Goal: Check status: Check status

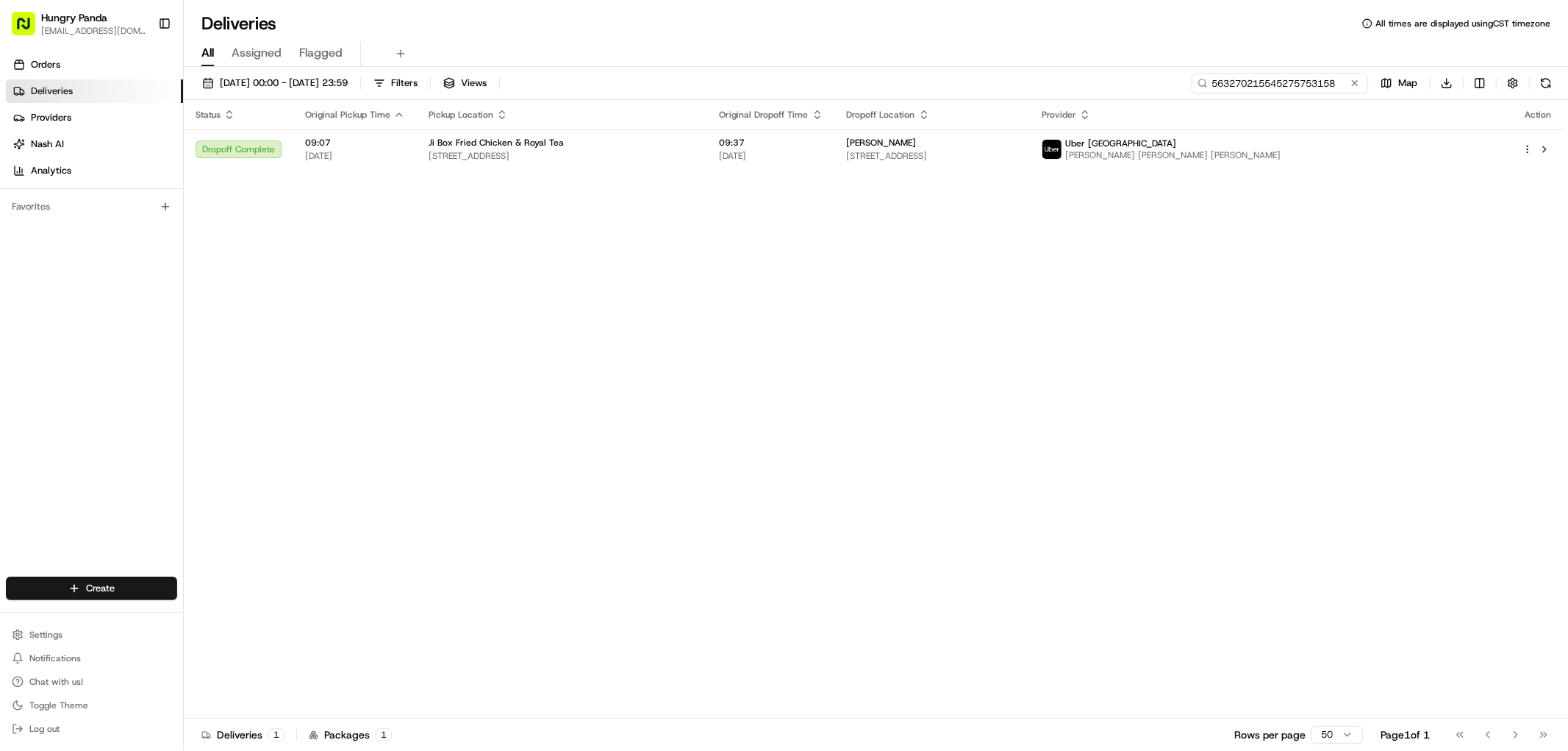
click at [1291, 83] on input "563270215545275753158" at bounding box center [1280, 83] width 176 height 21
paste input "044976608525071804172"
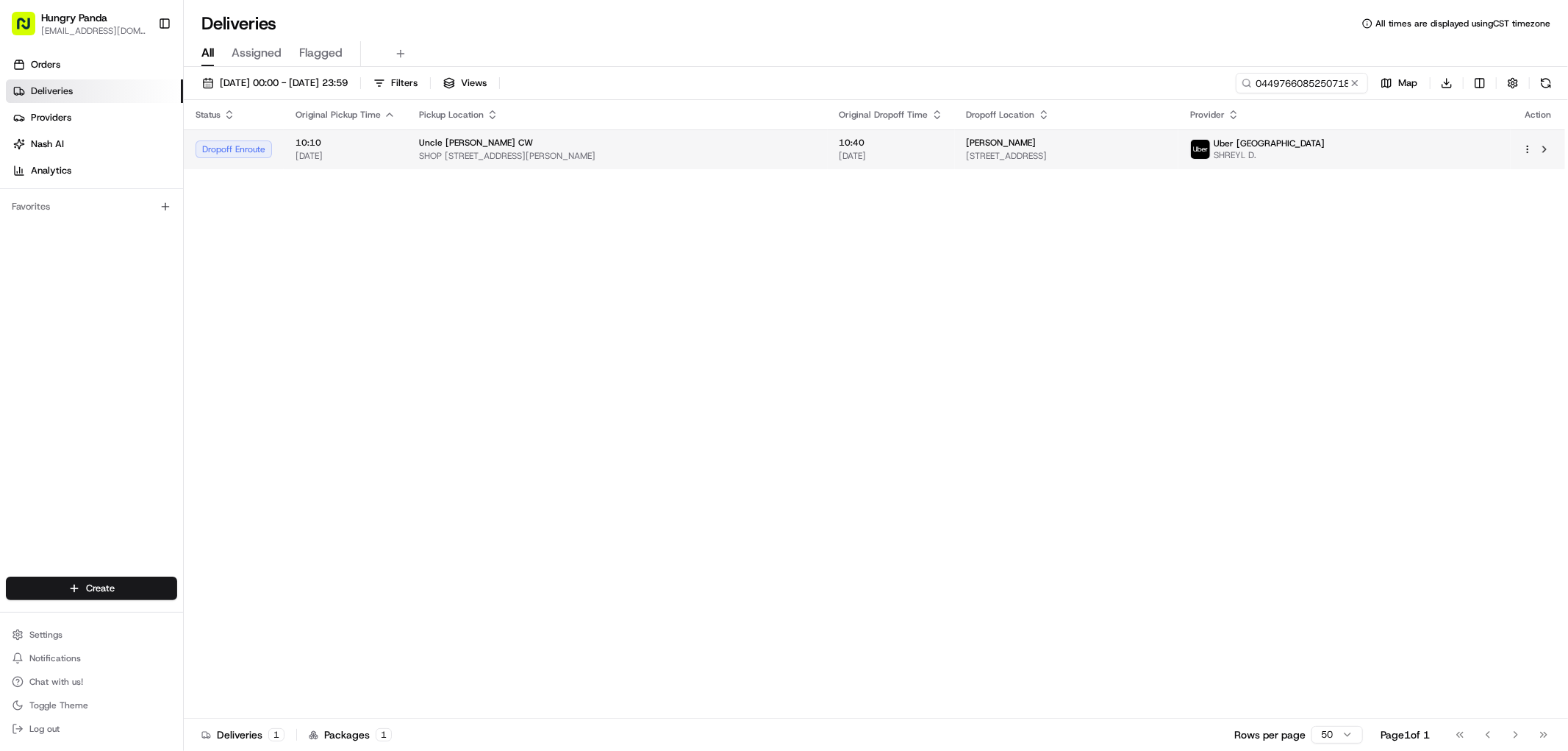
click at [1096, 151] on span "[STREET_ADDRESS]" at bounding box center [1067, 156] width 201 height 12
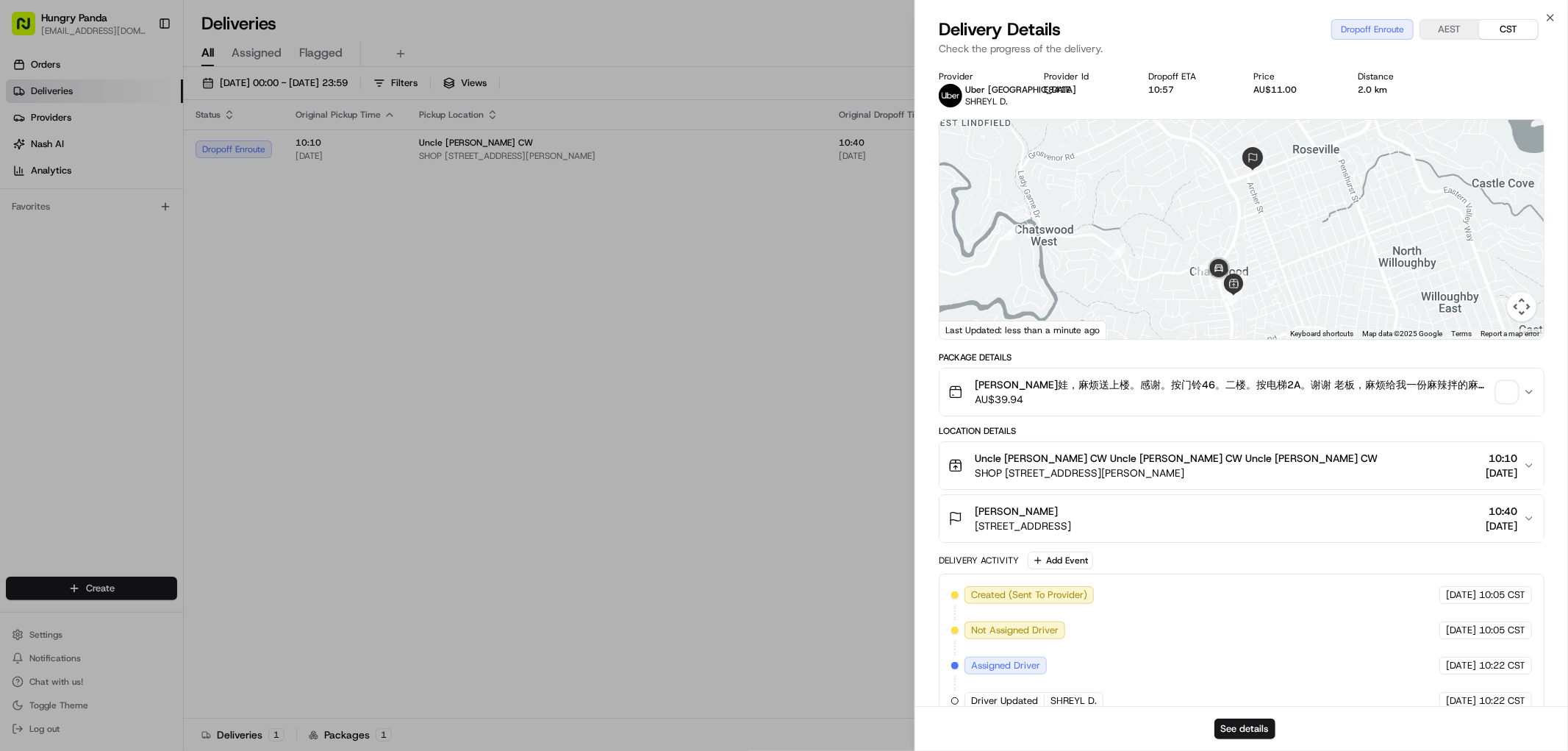
click at [1262, 275] on div at bounding box center [1242, 229] width 604 height 219
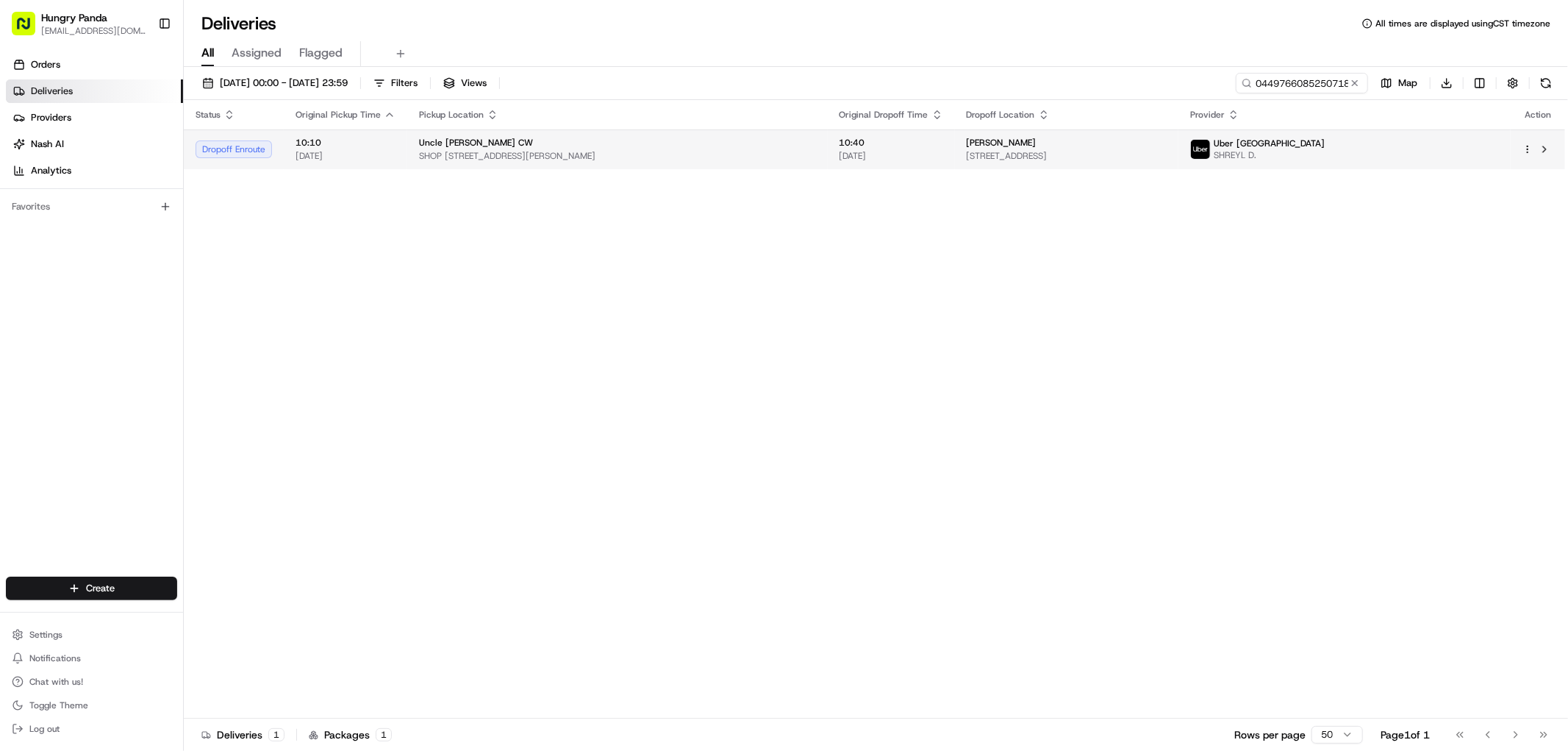
click at [562, 157] on span "SHOP [STREET_ADDRESS][PERSON_NAME]" at bounding box center [618, 156] width 397 height 12
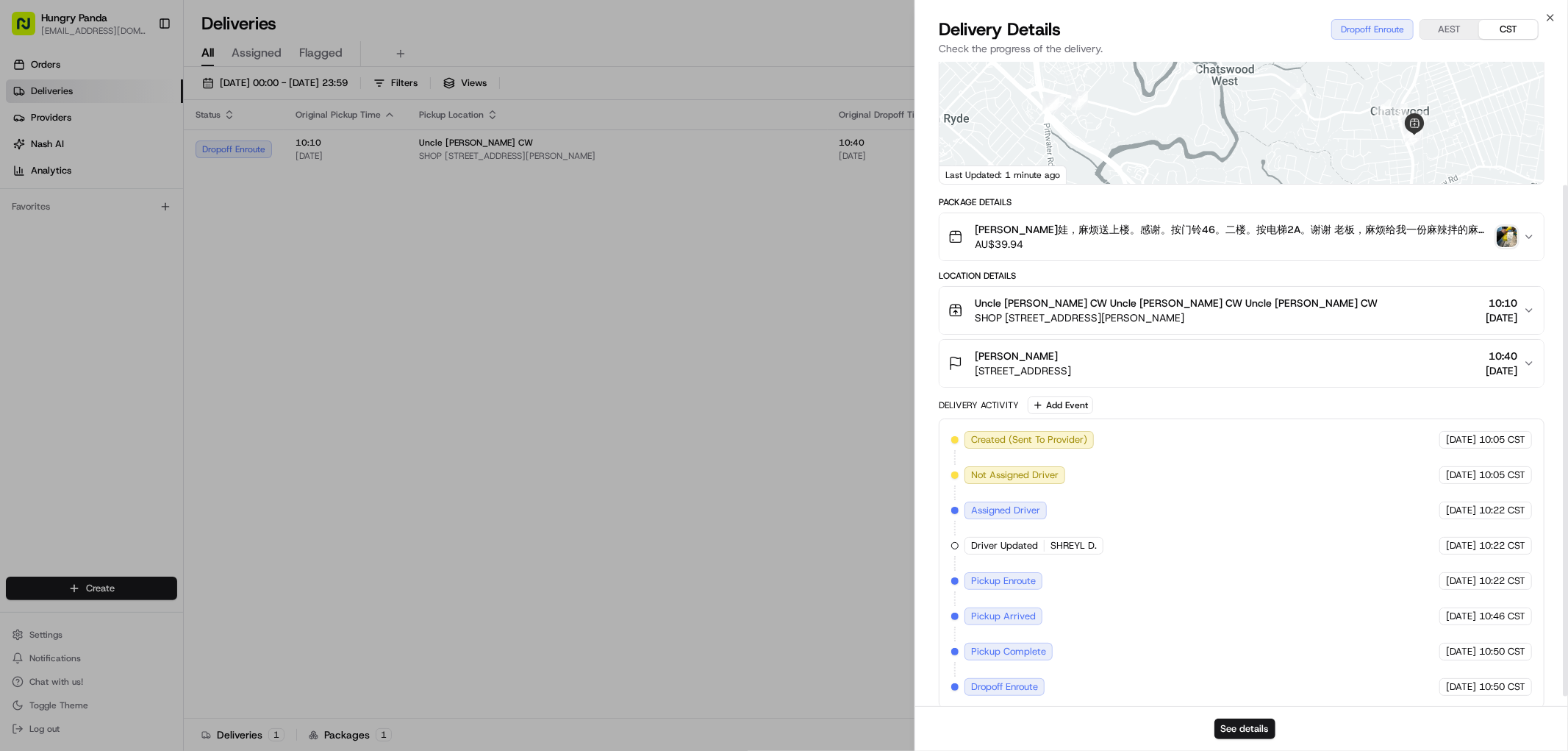
scroll to position [168, 0]
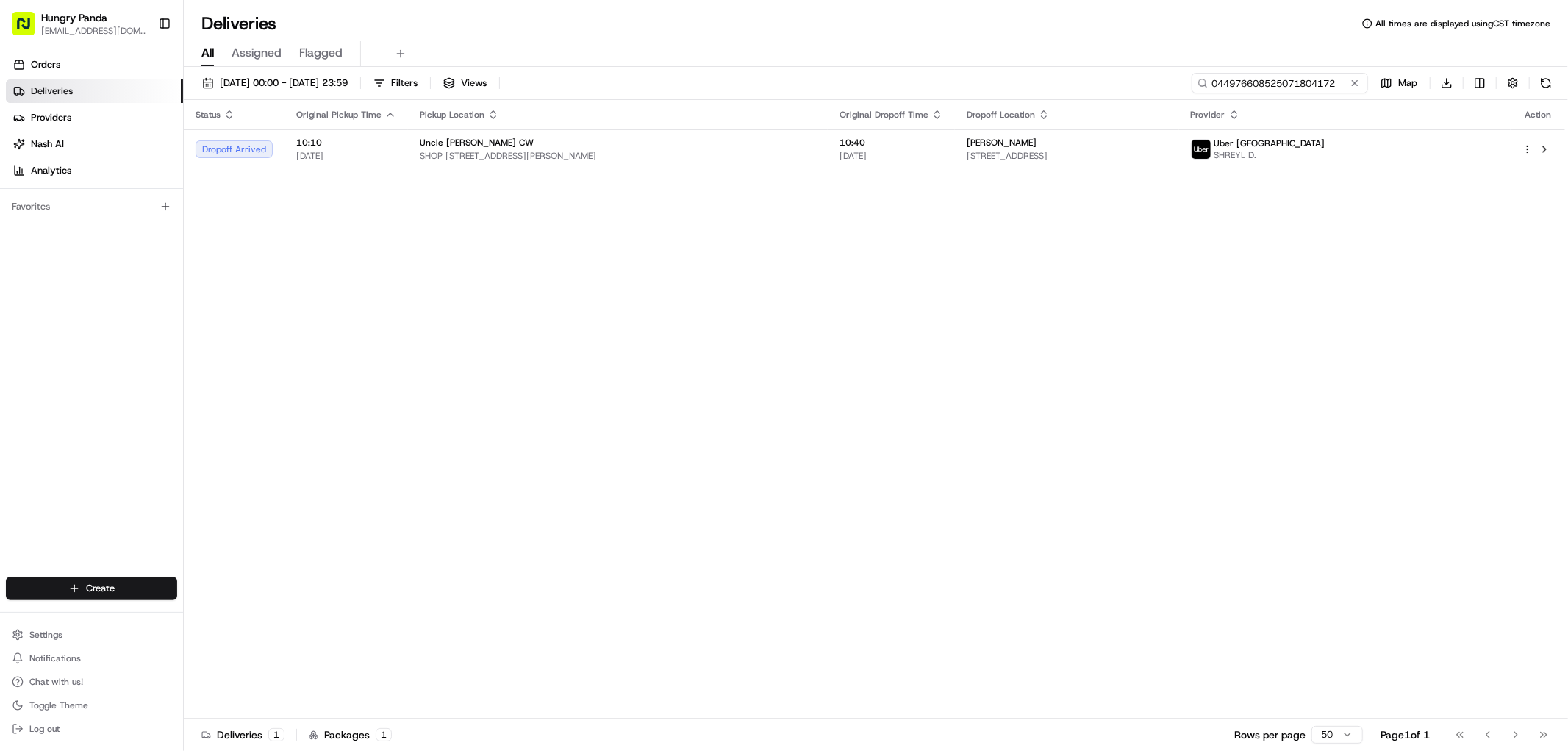
click at [1300, 85] on input "044976608525071804172" at bounding box center [1280, 83] width 176 height 21
paste input "909860805505172279112"
click at [1300, 77] on input "0449766090986080550517227911271804172" at bounding box center [1280, 83] width 176 height 21
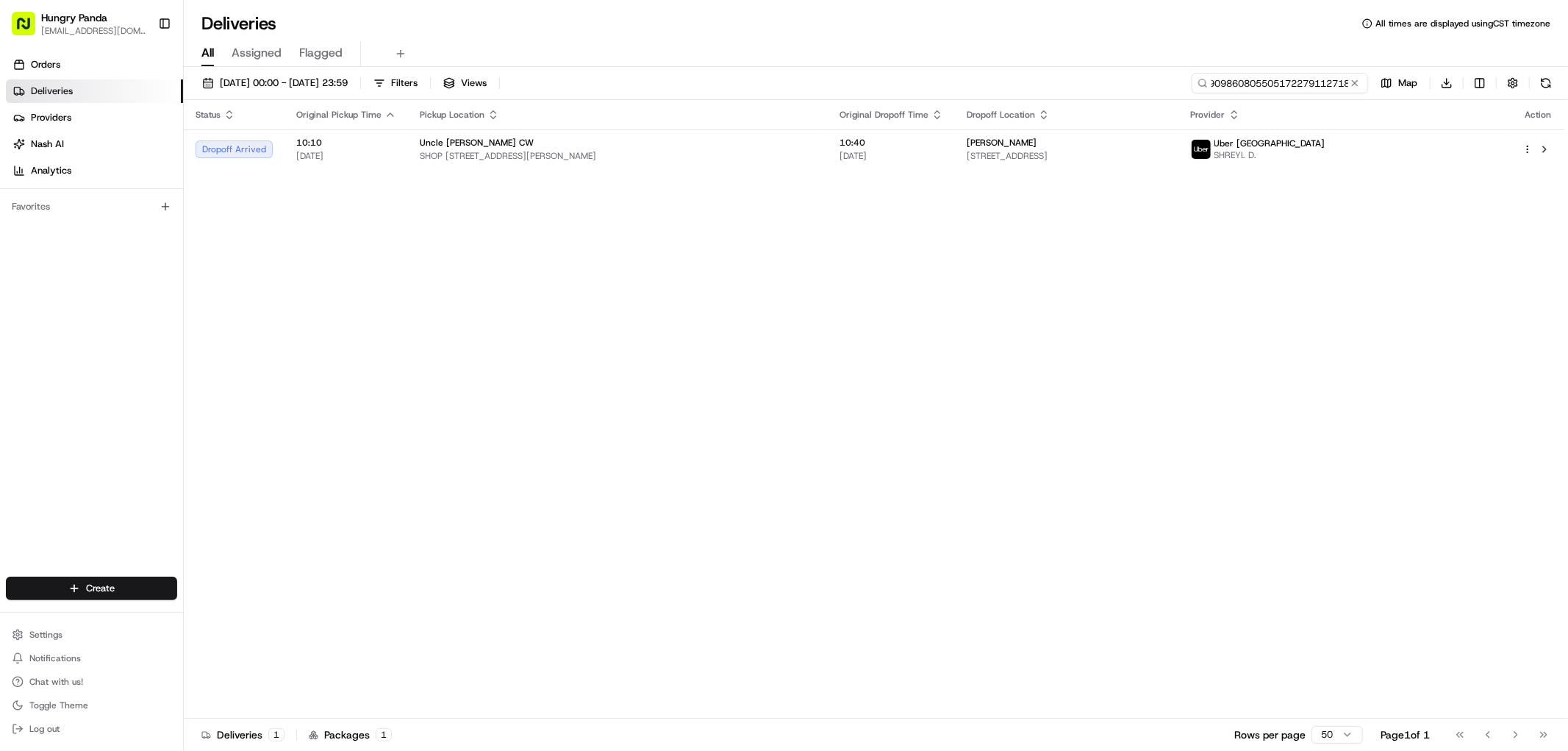
click at [1300, 77] on input "0449766090986080550517227911271804172" at bounding box center [1280, 83] width 176 height 21
type input "9098608055051722791127"
drag, startPoint x: 1273, startPoint y: 91, endPoint x: 1276, endPoint y: 78, distance: 13.3
click at [1276, 78] on input "9098608055051722791127" at bounding box center [1280, 83] width 176 height 21
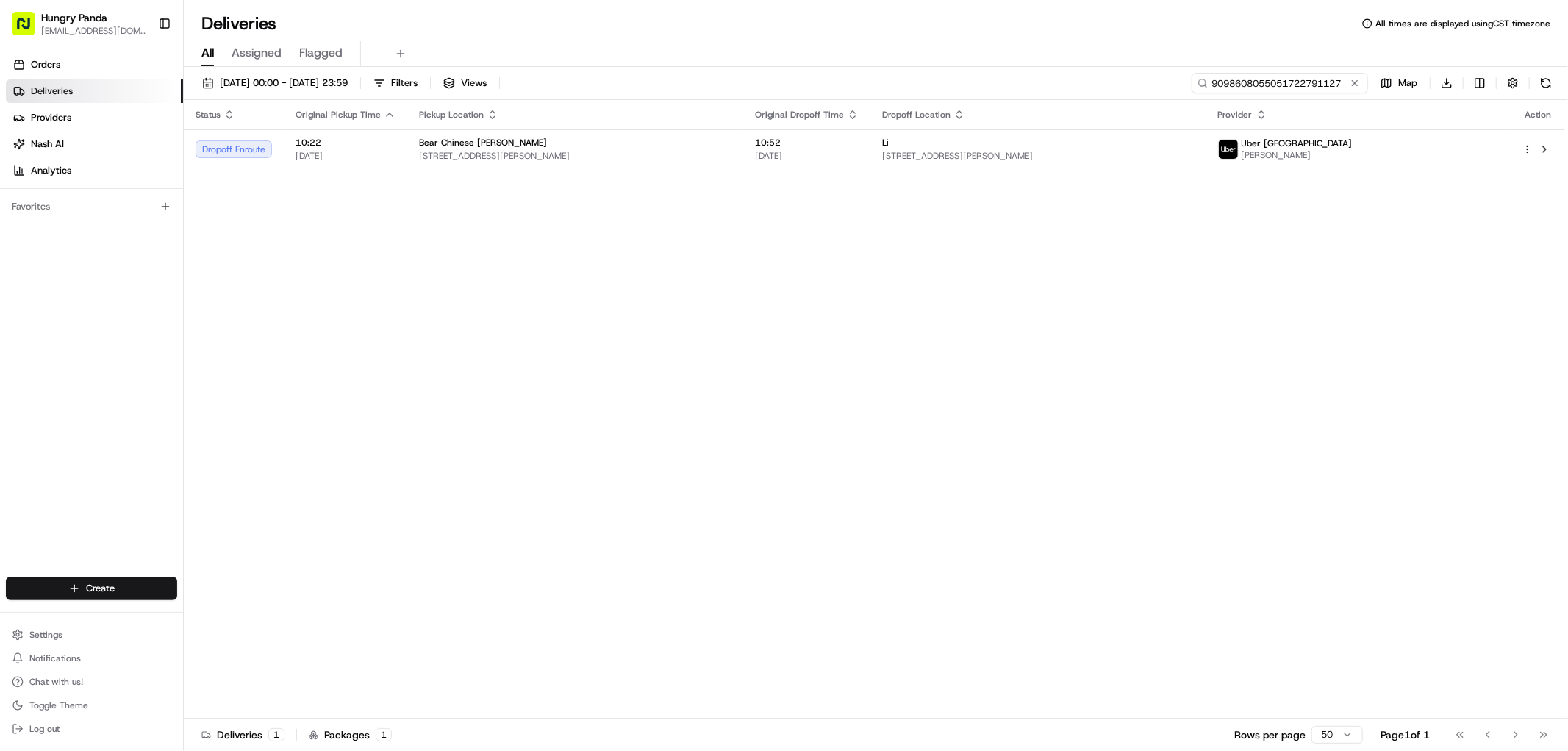
click at [1276, 78] on input "9098608055051722791127" at bounding box center [1280, 83] width 176 height 21
click at [532, 160] on span "[STREET_ADDRESS][PERSON_NAME]" at bounding box center [575, 156] width 312 height 12
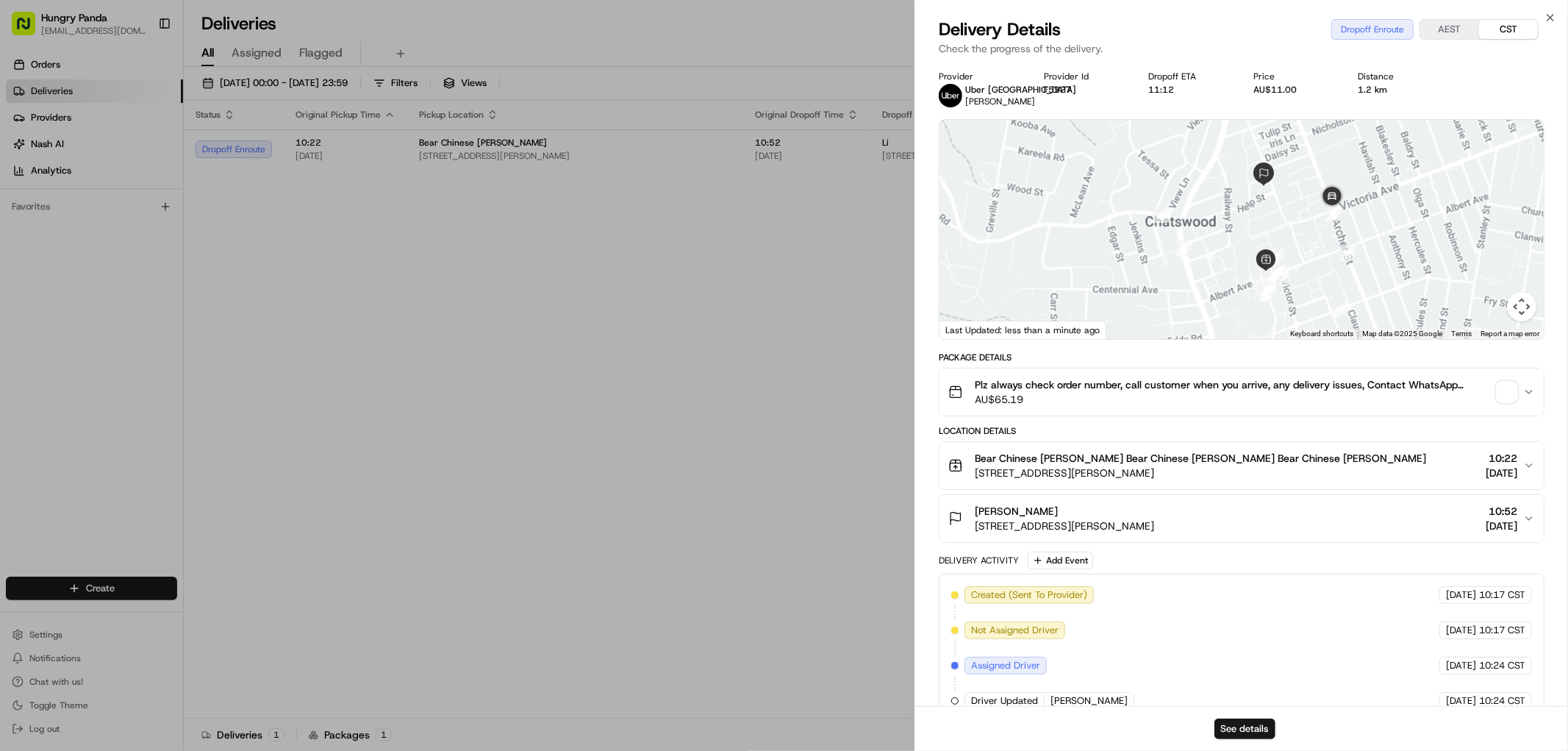
drag, startPoint x: 1303, startPoint y: 251, endPoint x: 1276, endPoint y: 268, distance: 31.9
click at [1276, 268] on div at bounding box center [1242, 229] width 604 height 219
